Goal: Task Accomplishment & Management: Complete application form

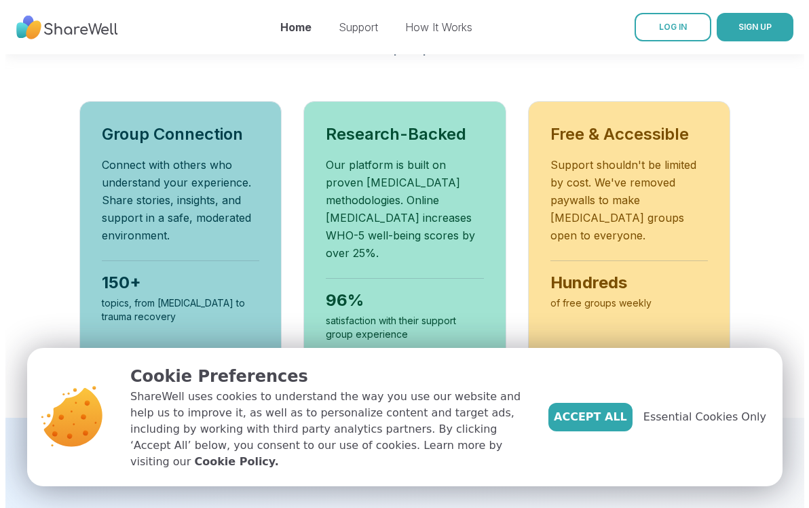
scroll to position [524, 0]
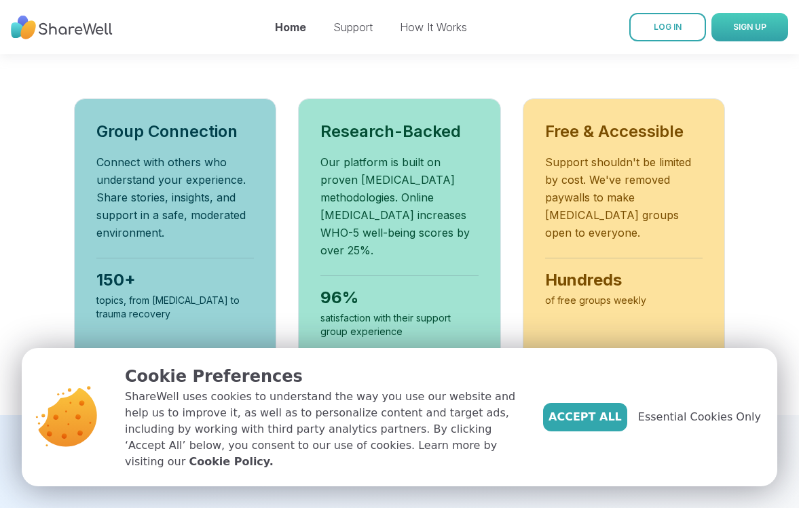
click at [733, 32] on span "SIGN UP" at bounding box center [749, 27] width 33 height 12
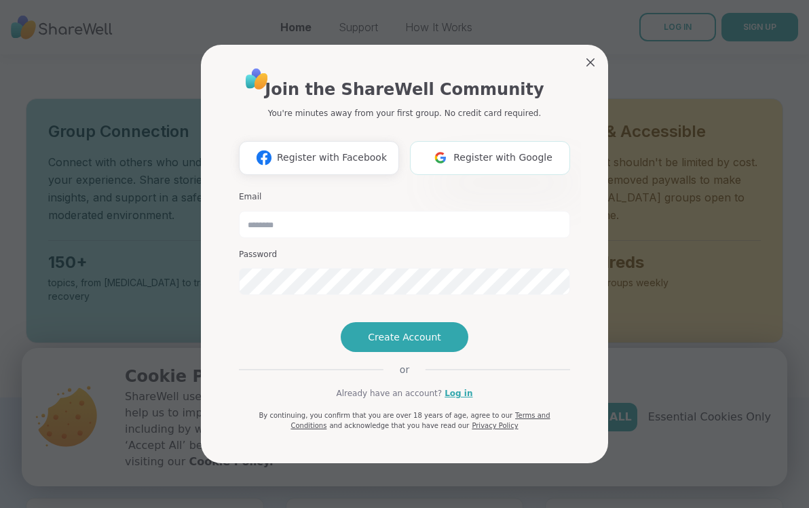
click at [505, 141] on button "Register with Google" at bounding box center [490, 158] width 160 height 34
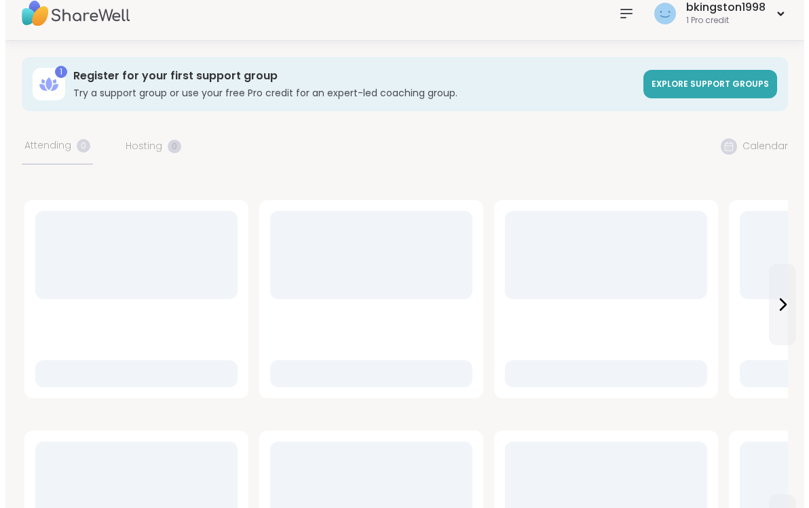
scroll to position [0, 0]
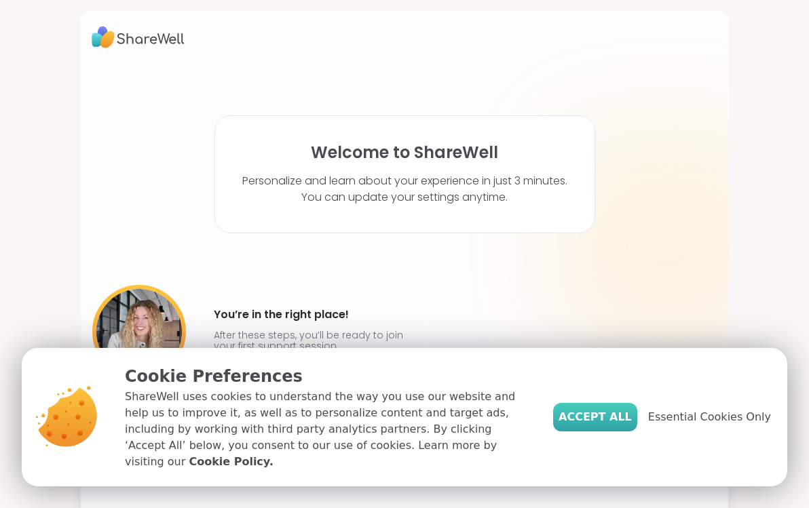
click at [615, 425] on span "Accept All" at bounding box center [594, 417] width 73 height 16
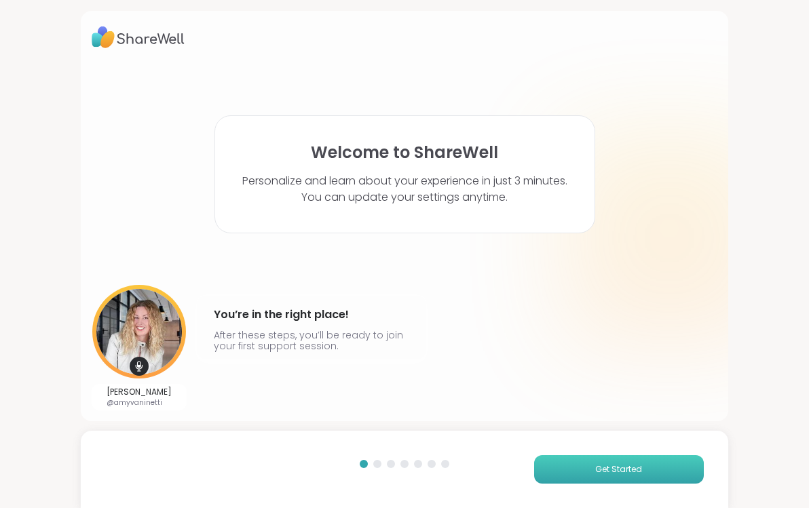
click at [595, 467] on span "Get Started" at bounding box center [618, 469] width 47 height 12
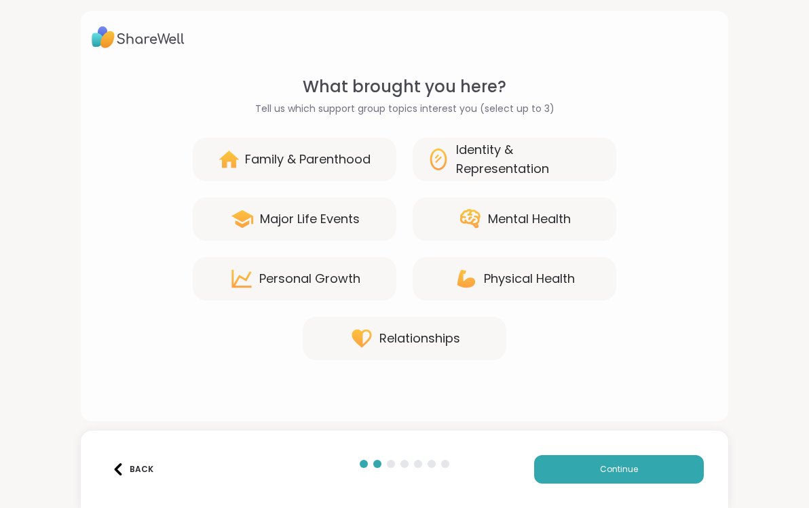
click at [493, 218] on div "Mental Health" at bounding box center [529, 219] width 83 height 19
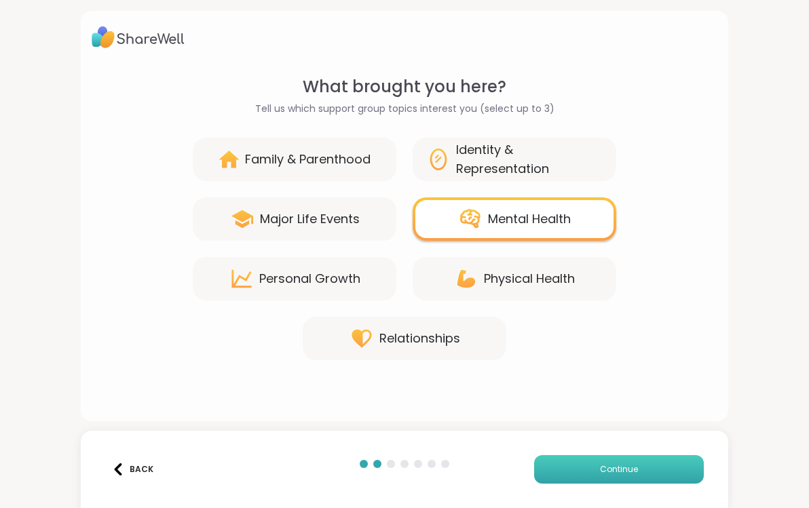
click at [572, 468] on button "Continue" at bounding box center [619, 469] width 170 height 28
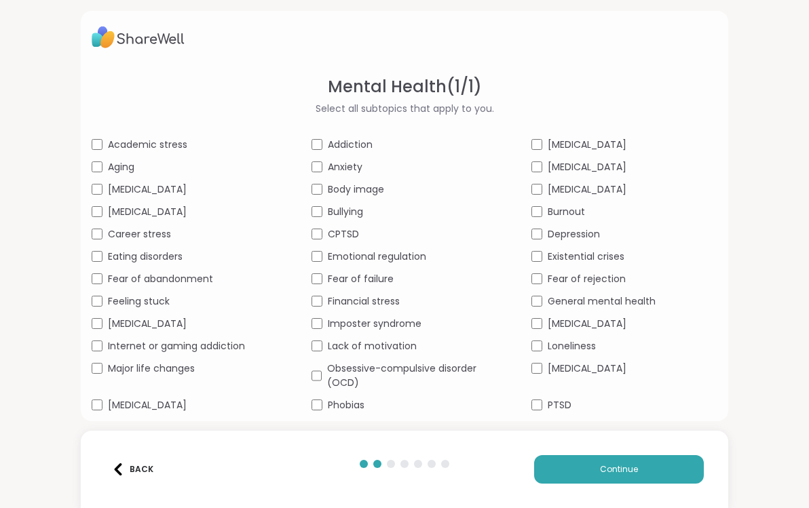
click at [349, 211] on span "Bullying" at bounding box center [345, 212] width 35 height 14
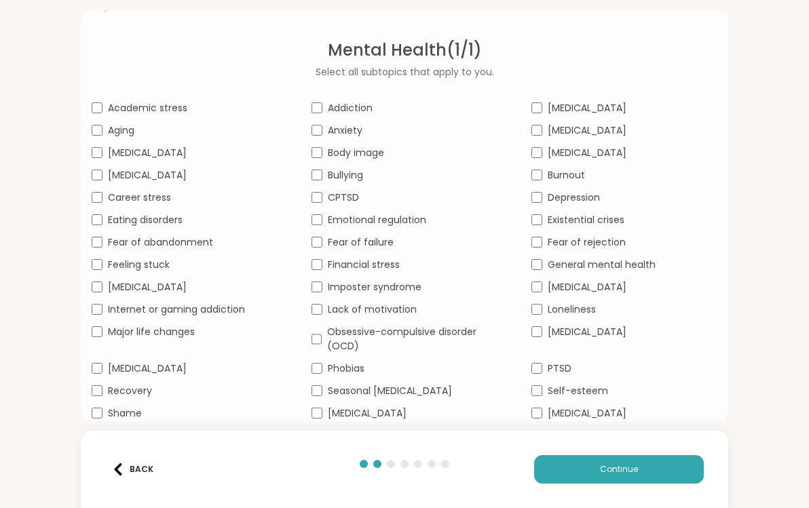
scroll to position [40, 0]
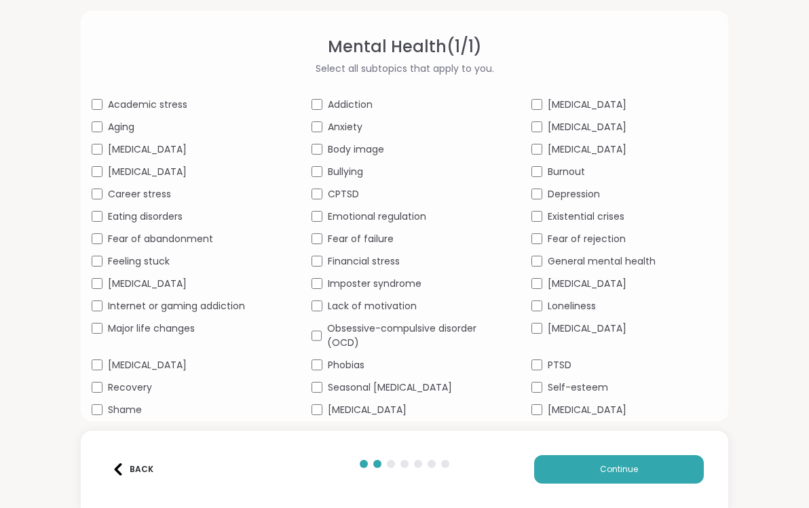
click at [340, 263] on span "Financial stress" at bounding box center [364, 261] width 72 height 14
click at [343, 239] on span "Fear of failure" at bounding box center [361, 239] width 66 height 14
click at [150, 258] on span "Feeling stuck" at bounding box center [139, 261] width 62 height 14
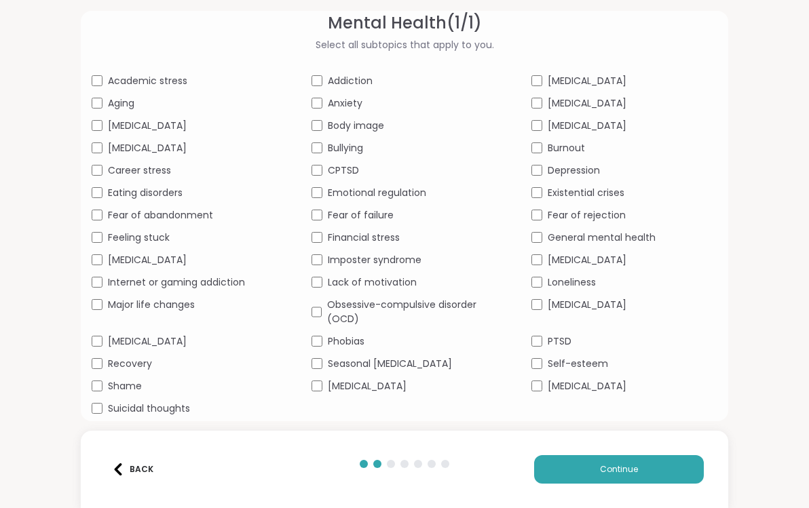
click at [171, 406] on span "Suicidal thoughts" at bounding box center [149, 409] width 82 height 14
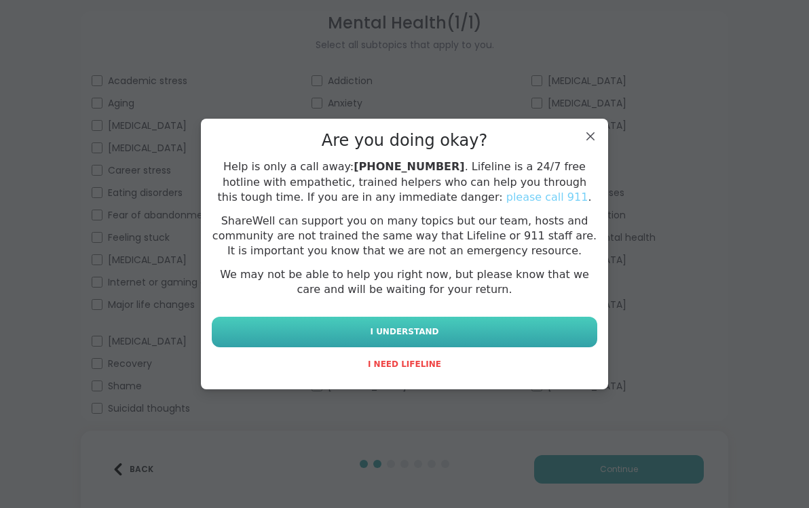
click at [435, 326] on button "I UNDERSTAND" at bounding box center [404, 332] width 385 height 31
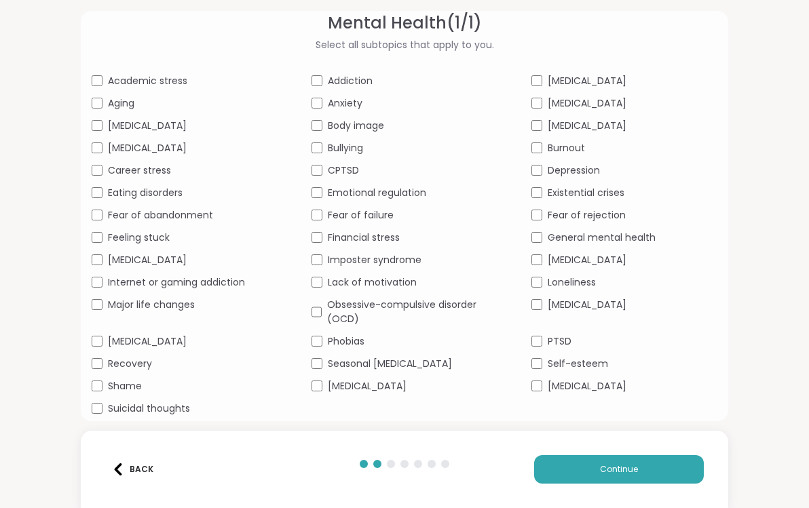
click at [146, 406] on span "Suicidal thoughts" at bounding box center [149, 409] width 82 height 14
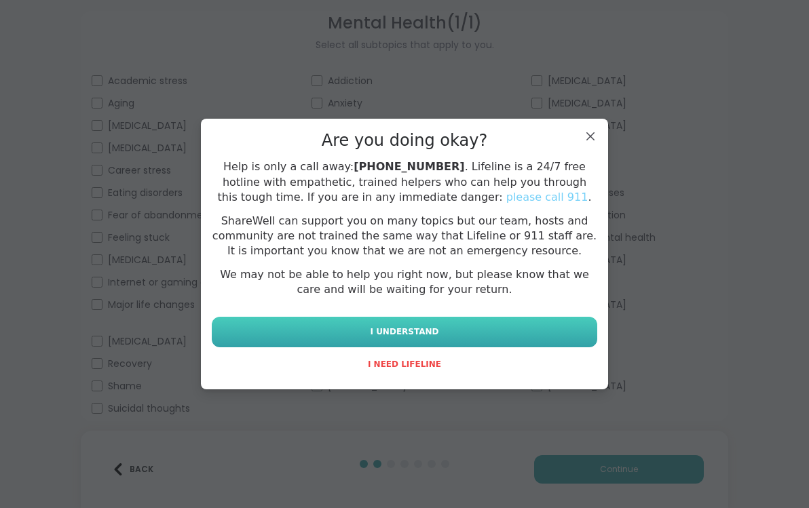
click at [299, 322] on button "I UNDERSTAND" at bounding box center [404, 332] width 385 height 31
click at [364, 331] on button "I UNDERSTAND" at bounding box center [404, 332] width 385 height 31
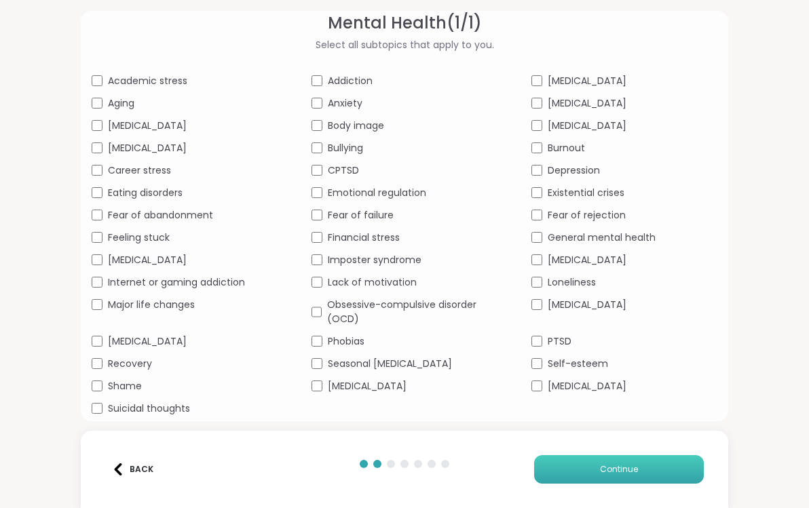
click at [572, 468] on button "Continue" at bounding box center [619, 469] width 170 height 28
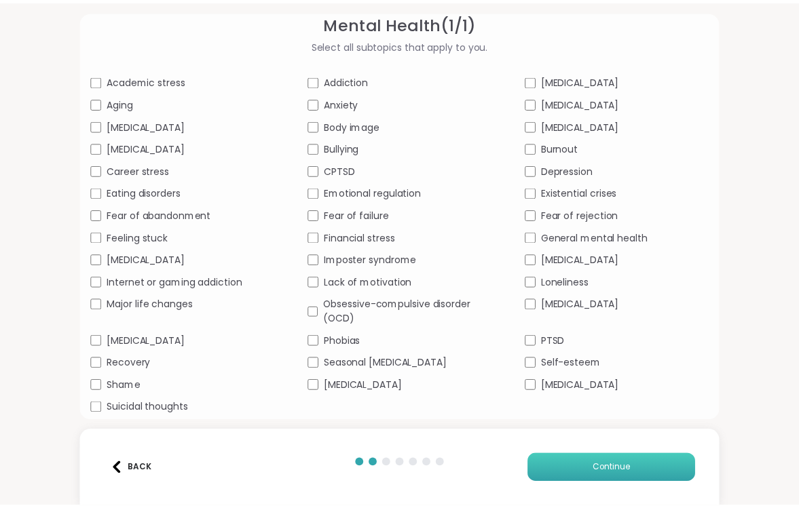
scroll to position [0, 0]
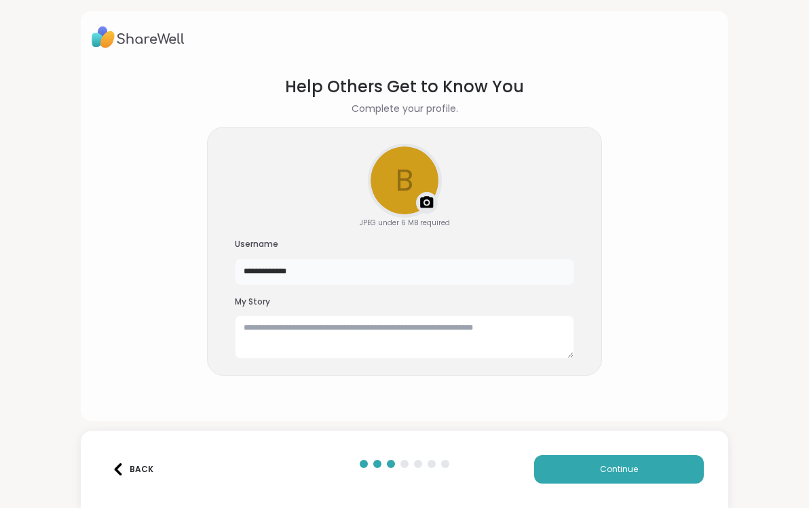
drag, startPoint x: 366, startPoint y: 268, endPoint x: 210, endPoint y: 261, distance: 156.9
click at [210, 261] on div "**********" at bounding box center [404, 252] width 395 height 250
type input "*"
type input "******"
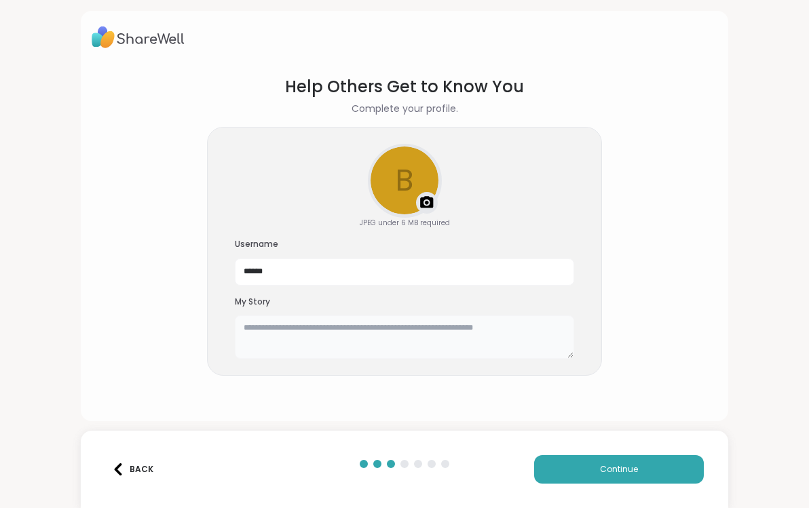
click at [238, 357] on textarea at bounding box center [404, 336] width 339 height 43
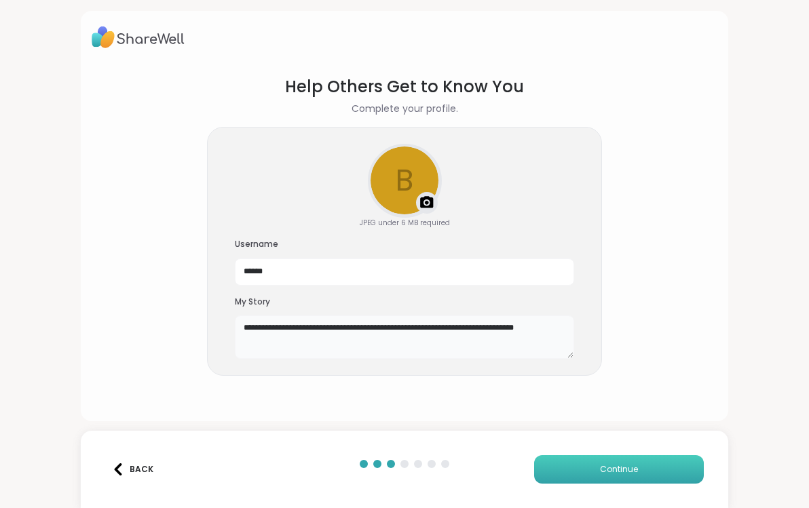
type textarea "**********"
click at [576, 467] on button "Continue" at bounding box center [619, 469] width 170 height 28
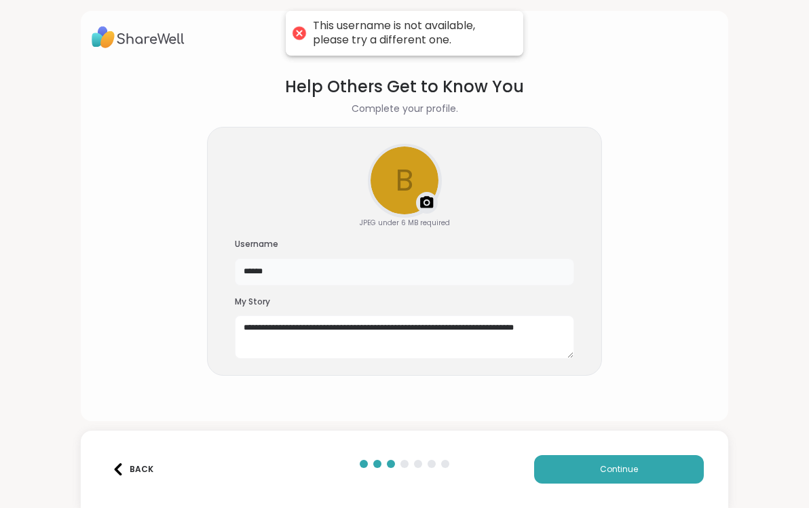
click at [292, 271] on input "******" at bounding box center [404, 271] width 339 height 27
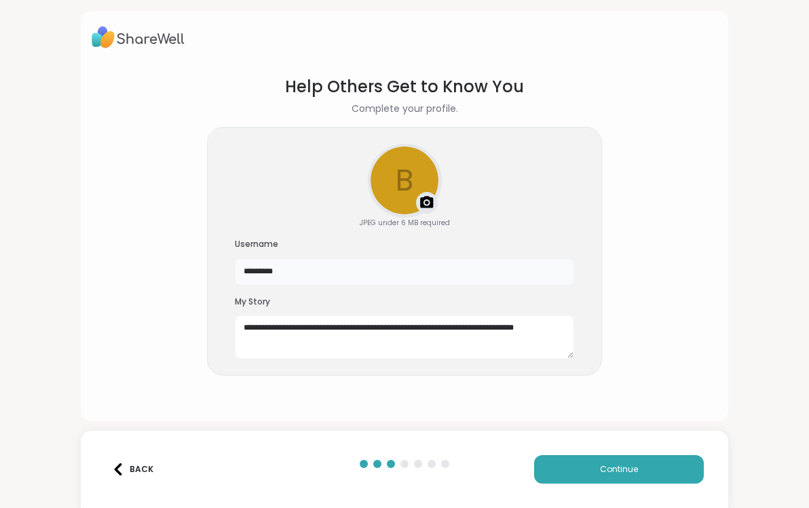
type input "*********"
click at [624, 477] on button "Continue" at bounding box center [619, 469] width 170 height 28
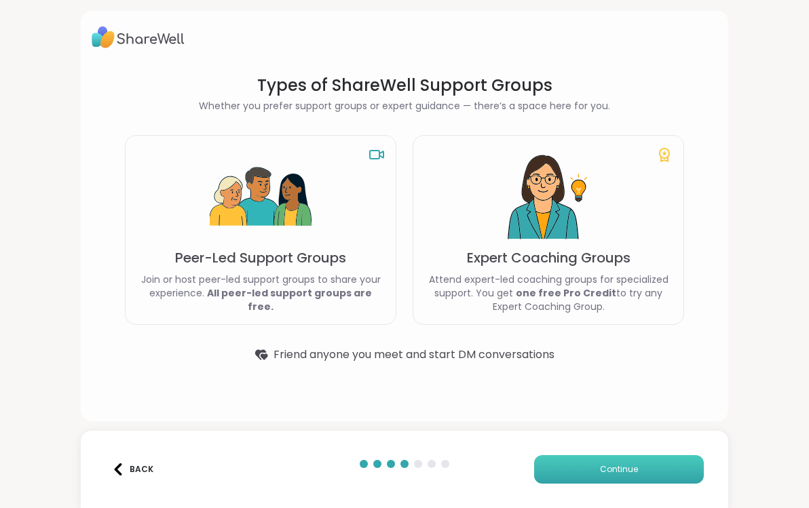
click at [551, 465] on button "Continue" at bounding box center [619, 469] width 170 height 28
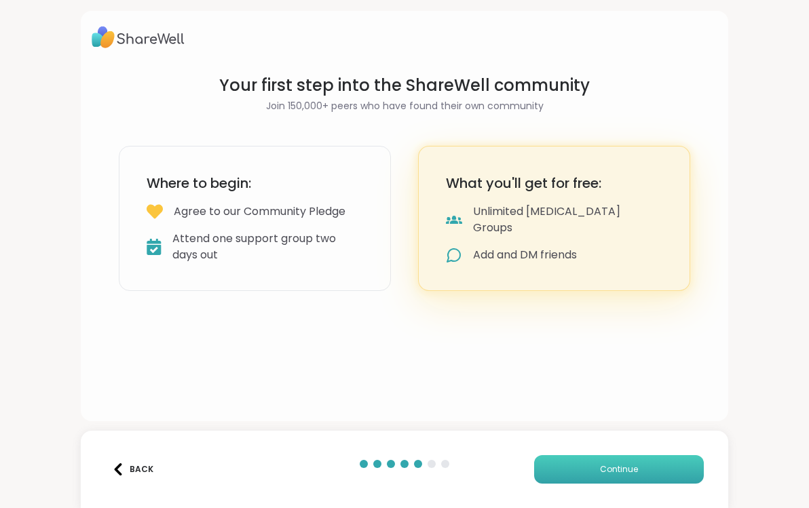
click at [570, 457] on button "Continue" at bounding box center [619, 469] width 170 height 28
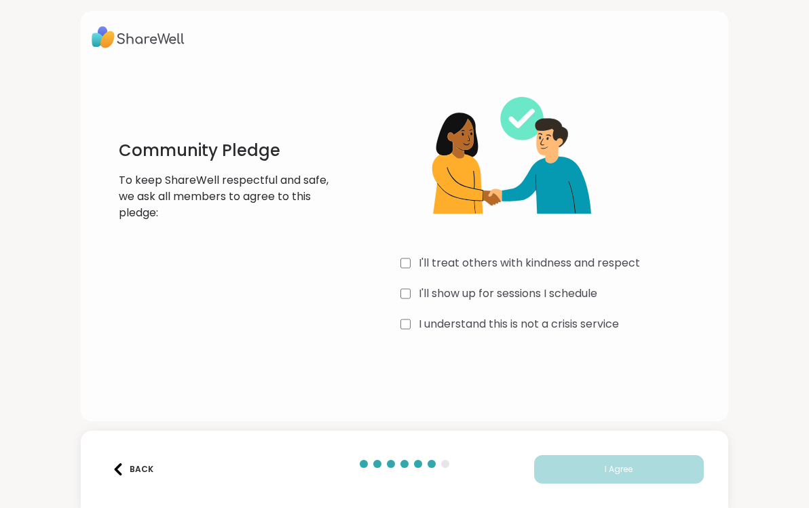
click at [466, 255] on label "I'll treat others with kindness and respect" at bounding box center [529, 263] width 221 height 16
click at [466, 287] on label "I'll show up for sessions I schedule" at bounding box center [508, 294] width 178 height 16
click at [468, 325] on label "I understand this is not a crisis service" at bounding box center [519, 324] width 200 height 16
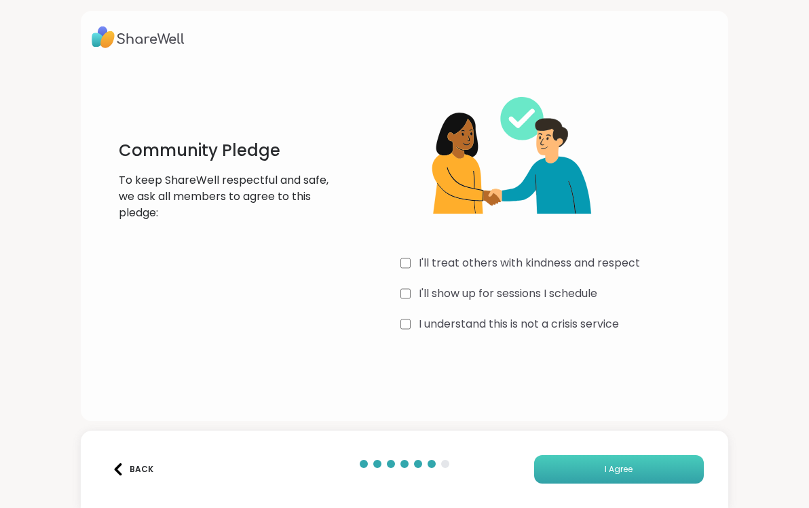
click at [573, 479] on button "I Agree" at bounding box center [619, 469] width 170 height 28
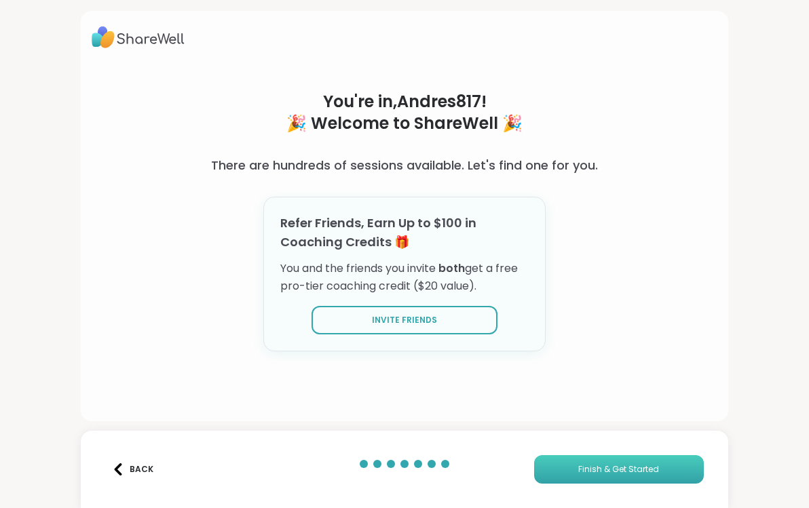
click at [554, 464] on button "Finish & Get Started" at bounding box center [619, 469] width 170 height 28
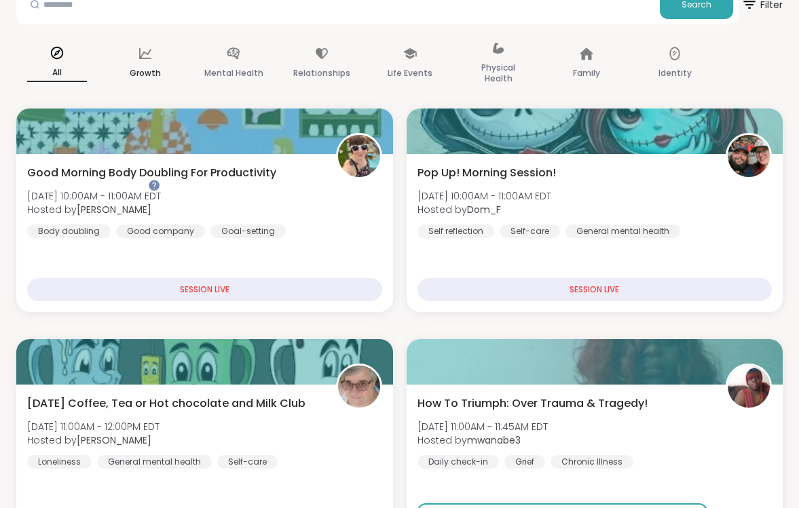
scroll to position [213, 0]
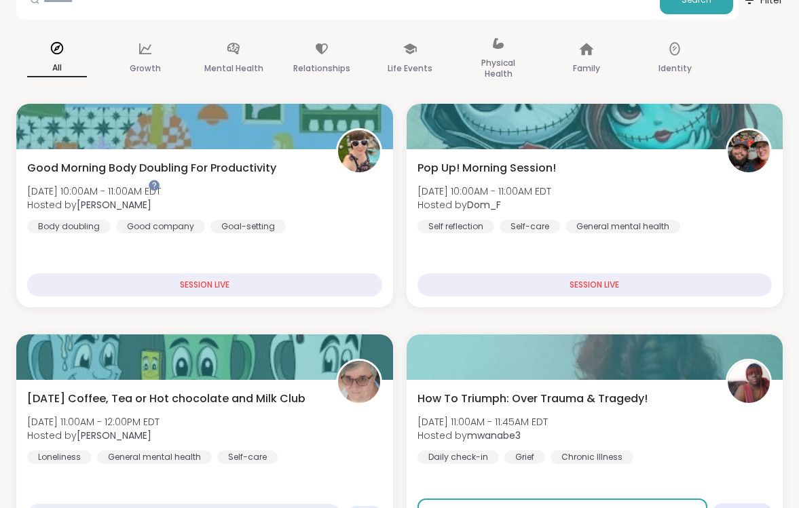
click at [0, 0] on div "Coaching" at bounding box center [0, 0] width 0 height 0
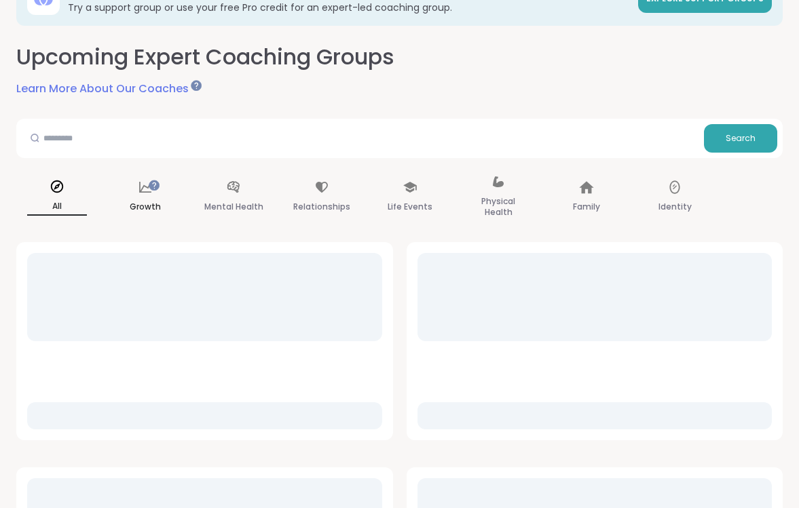
scroll to position [83, 0]
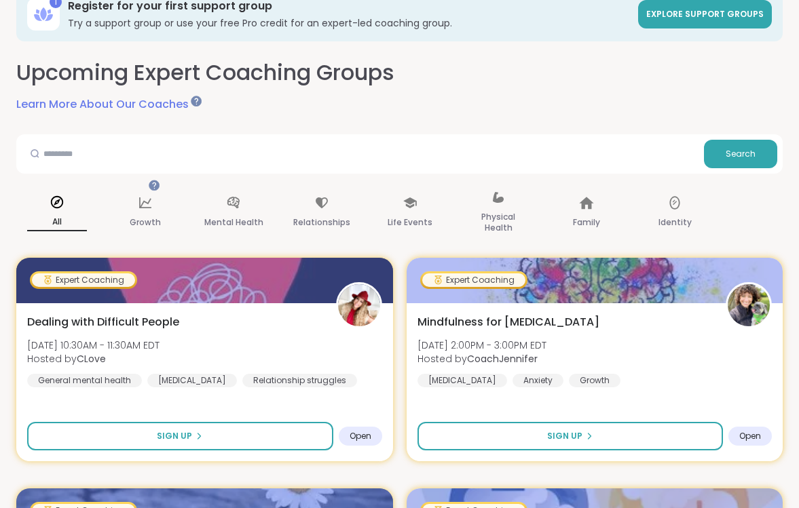
click at [0, 0] on div "Chat" at bounding box center [0, 0] width 0 height 0
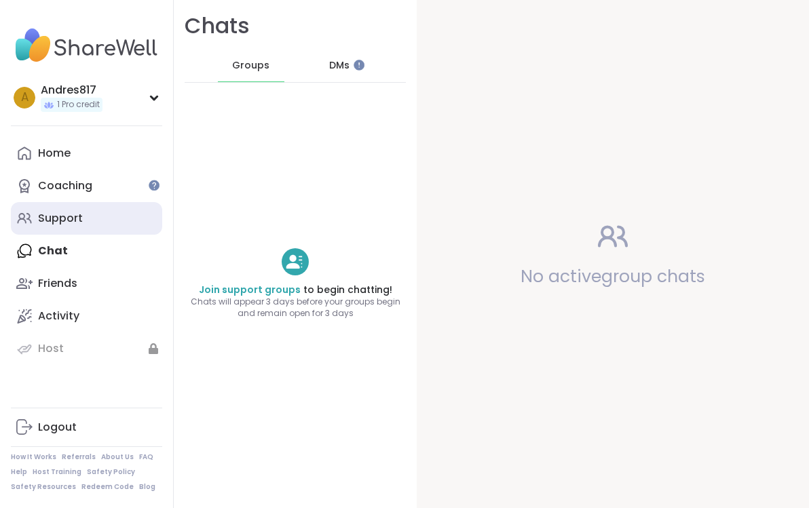
click at [59, 216] on div "Support" at bounding box center [60, 218] width 45 height 15
